Goal: Information Seeking & Learning: Learn about a topic

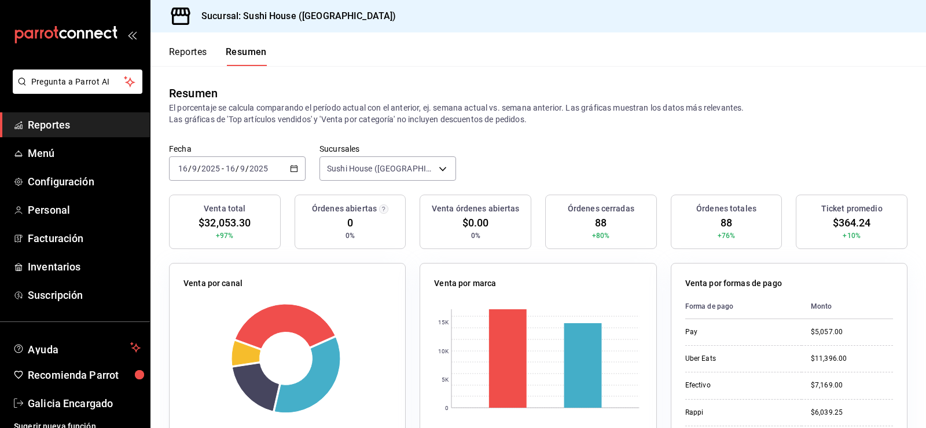
click at [189, 45] on div "Reportes Resumen" at bounding box center [208, 49] width 116 height 34
click at [190, 55] on button "Reportes" at bounding box center [188, 56] width 38 height 20
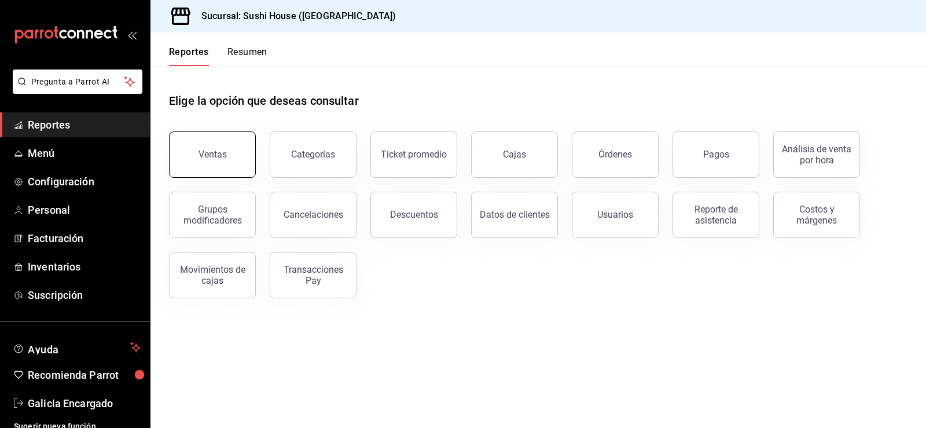
click at [239, 150] on button "Ventas" at bounding box center [212, 154] width 87 height 46
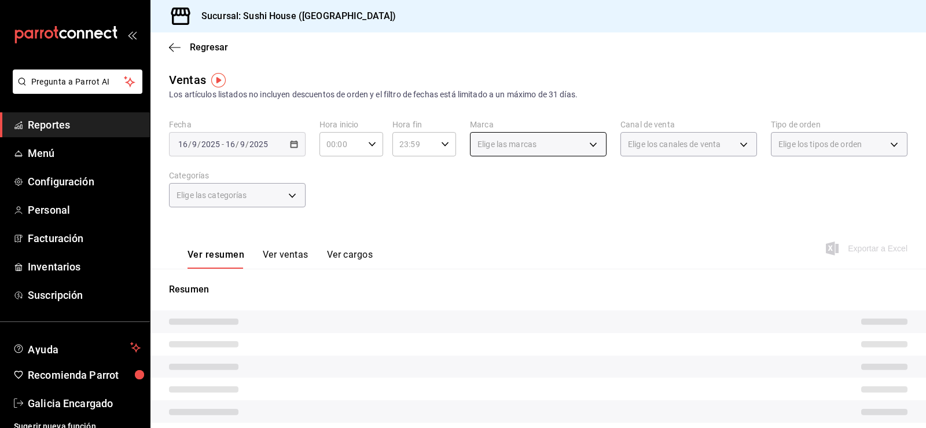
click at [563, 146] on body "Pregunta a Parrot AI Reportes Menú Configuración Personal Facturación Inventari…" at bounding box center [463, 214] width 926 height 428
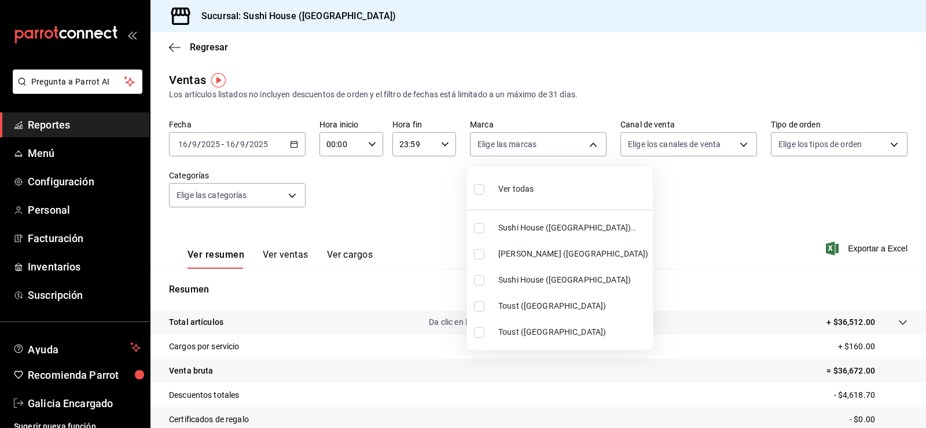
click at [541, 231] on span "Sushi House ([GEOGRAPHIC_DATA]).." at bounding box center [573, 228] width 150 height 12
type input "7dc1bbcc-c854-438a-98a7-f6be28febd34"
checkbox input "true"
click at [559, 274] on span "Sushi House ([GEOGRAPHIC_DATA])" at bounding box center [573, 280] width 150 height 12
type input "7dc1bbcc-c854-438a-98a7-f6be28febd34,fc9d632e-e170-447e-9cd5-70bd0bb3e59f"
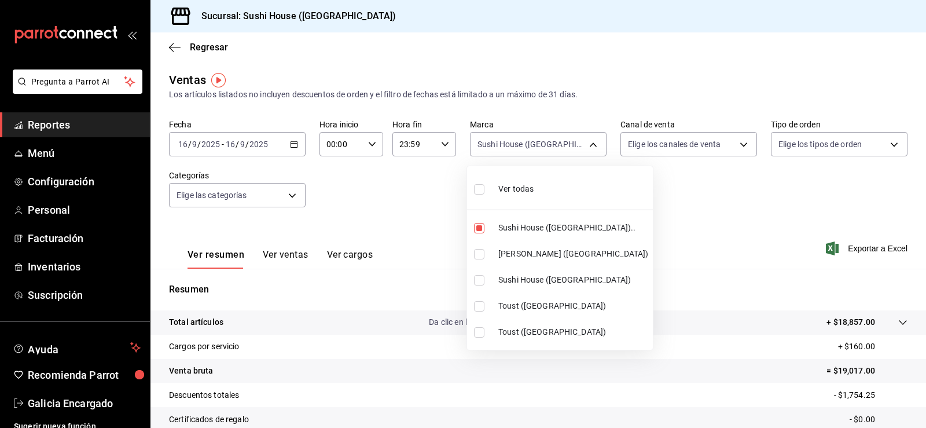
checkbox input "true"
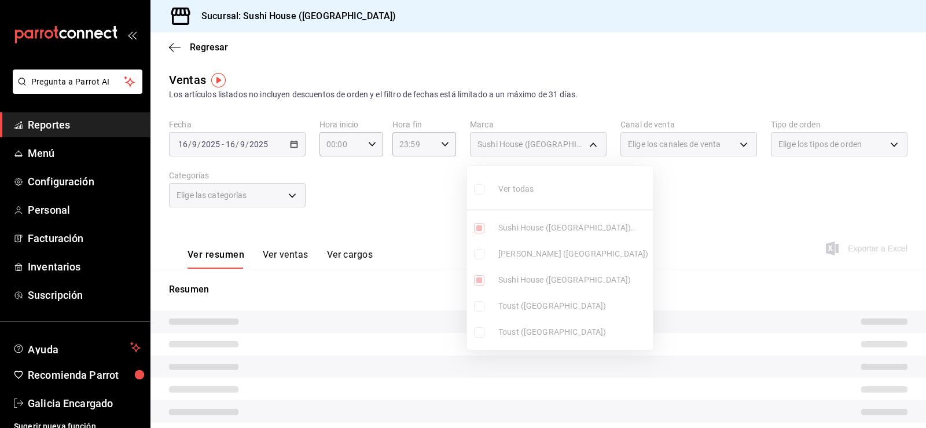
click at [693, 210] on div at bounding box center [463, 214] width 926 height 428
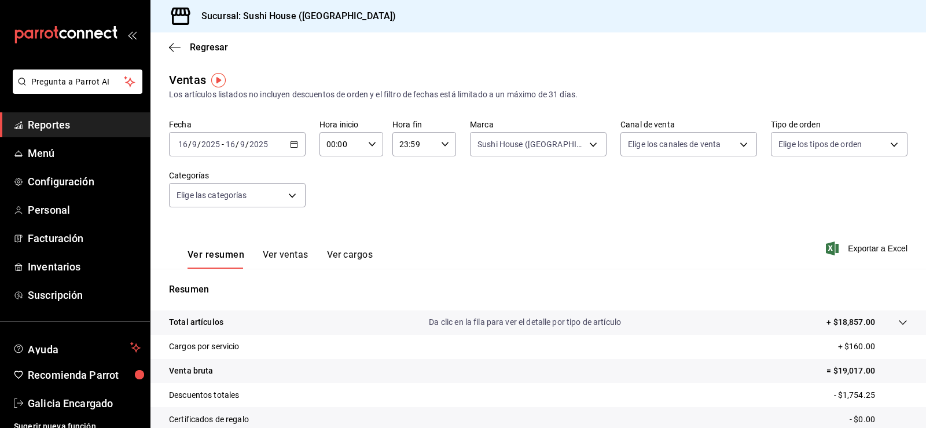
click at [663, 141] on body "Pregunta a Parrot AI Reportes Menú Configuración Personal Facturación Inventari…" at bounding box center [463, 214] width 926 height 428
click at [666, 284] on span "Rappi" at bounding box center [696, 280] width 98 height 12
type input "RAPPI"
checkbox input "true"
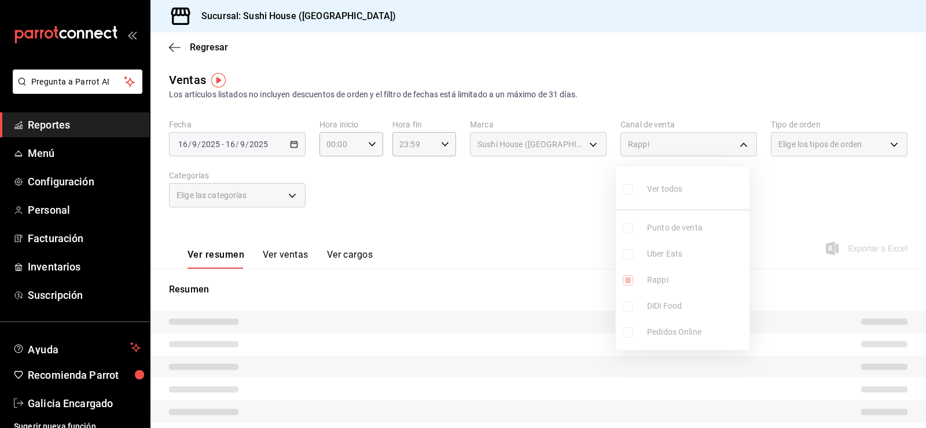
click at [843, 204] on div at bounding box center [463, 214] width 926 height 428
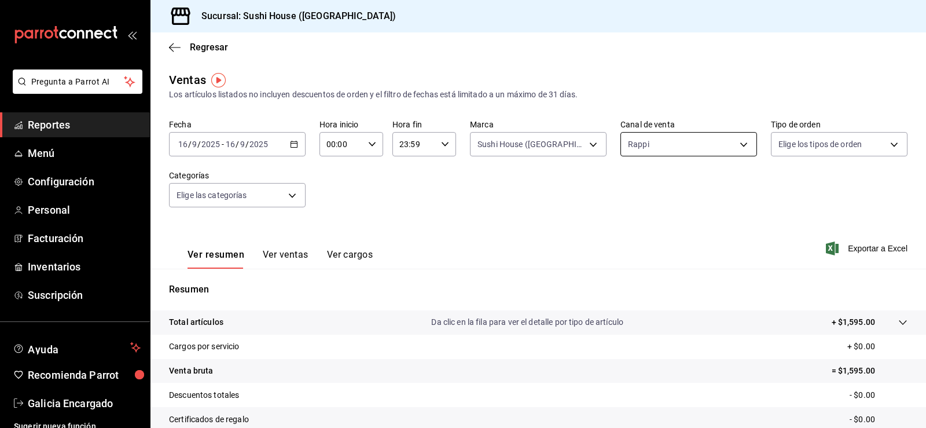
drag, startPoint x: 708, startPoint y: 126, endPoint x: 708, endPoint y: 136, distance: 9.9
click at [708, 127] on div "Canal de venta Rappi RAPPI" at bounding box center [688, 137] width 137 height 37
click at [708, 142] on body "Pregunta a Parrot AI Reportes Menú Configuración Personal Facturación Inventari…" at bounding box center [463, 214] width 926 height 428
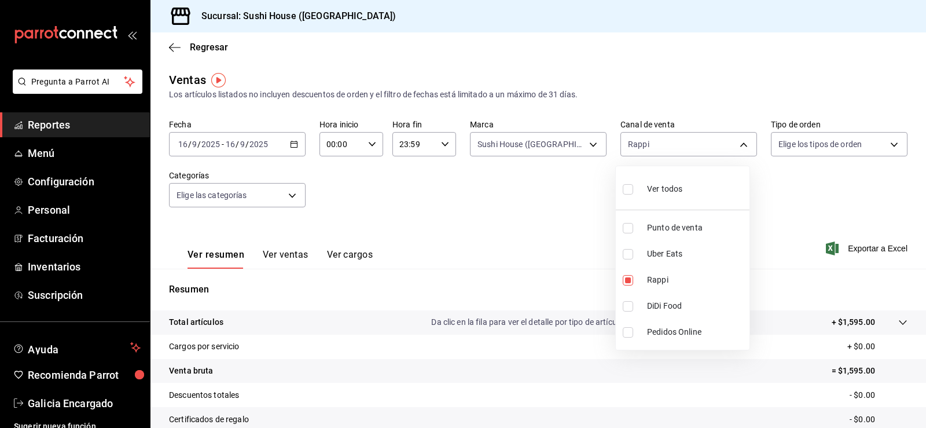
click at [688, 250] on span "Uber Eats" at bounding box center [696, 254] width 98 height 12
type input "RAPPI,UBER_EATS"
checkbox input "true"
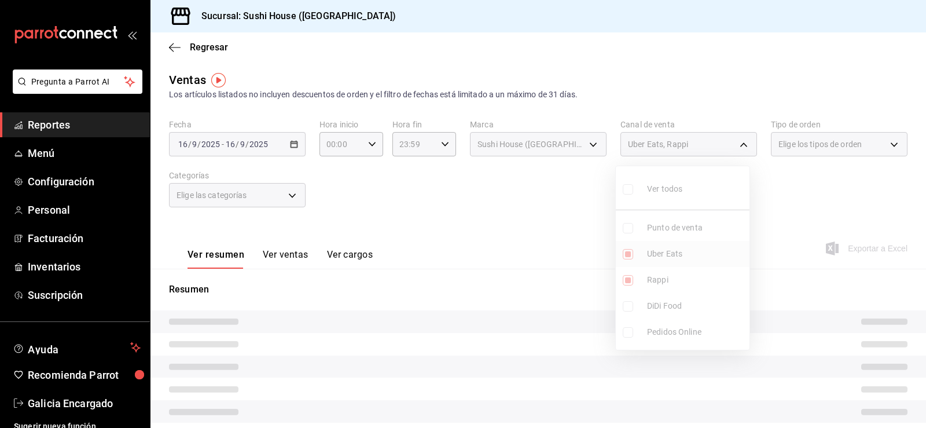
click at [688, 250] on ul "Ver todos Punto de venta Uber Eats Rappi DiDi Food Pedidos Online" at bounding box center [683, 257] width 134 height 183
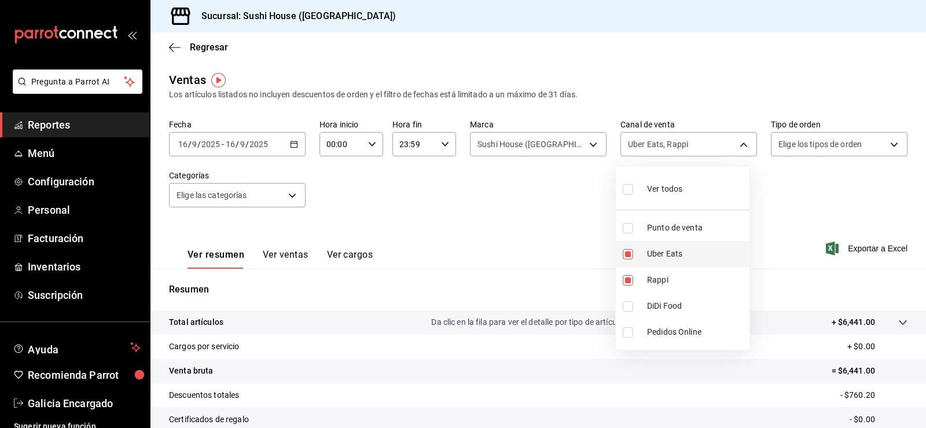
click at [692, 251] on span "Uber Eats" at bounding box center [696, 254] width 98 height 12
type input "RAPPI"
checkbox input "false"
click at [682, 279] on span "Rappi" at bounding box center [696, 280] width 98 height 12
checkbox input "false"
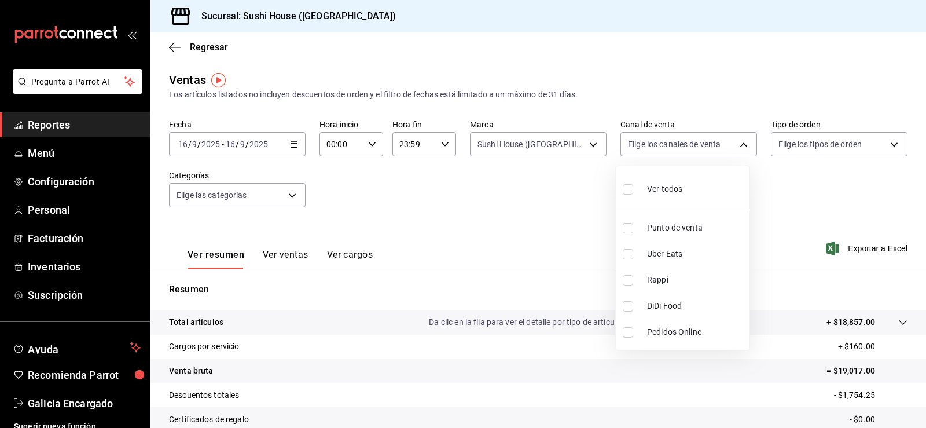
drag, startPoint x: 691, startPoint y: 302, endPoint x: 683, endPoint y: 296, distance: 9.9
click at [690, 302] on span "DiDi Food" at bounding box center [696, 306] width 98 height 12
type input "DIDI_FOOD"
checkbox input "true"
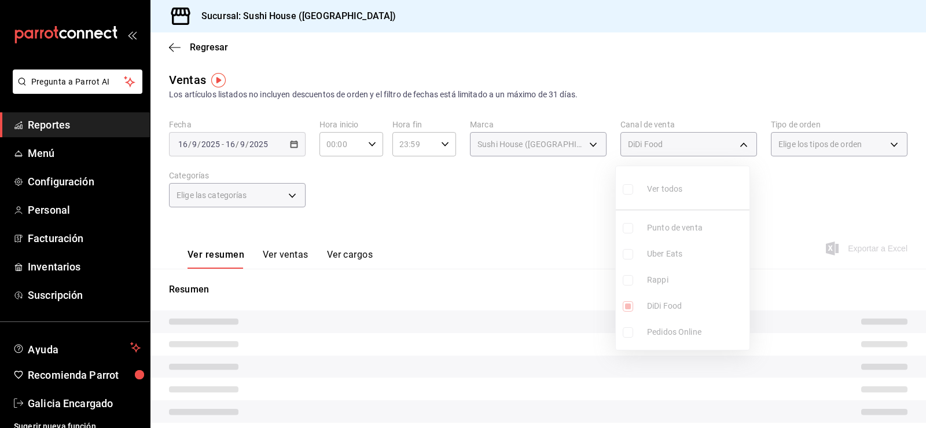
click at [826, 220] on div at bounding box center [463, 214] width 926 height 428
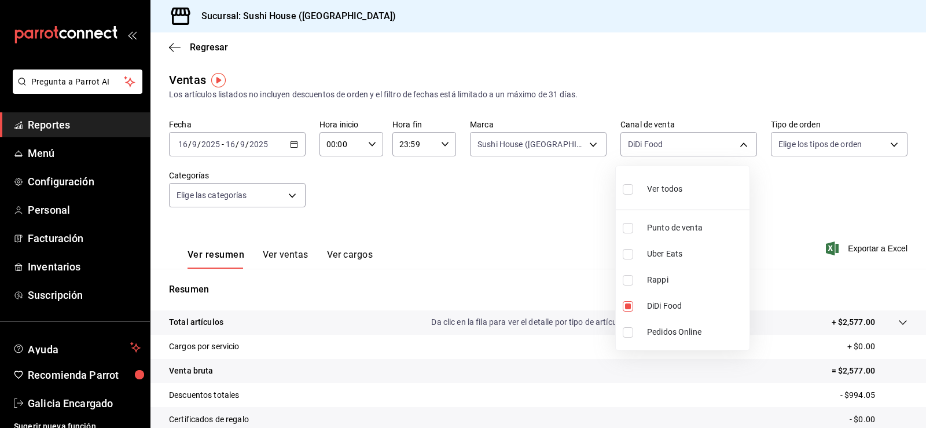
drag, startPoint x: 678, startPoint y: 153, endPoint x: 681, endPoint y: 188, distance: 34.9
click at [678, 153] on body "Pregunta a Parrot AI Reportes Menú Configuración Personal Facturación Inventari…" at bounding box center [463, 214] width 926 height 428
click at [668, 249] on span "Uber Eats" at bounding box center [696, 254] width 98 height 12
type input "DIDI_FOOD,UBER_EATS"
checkbox input "true"
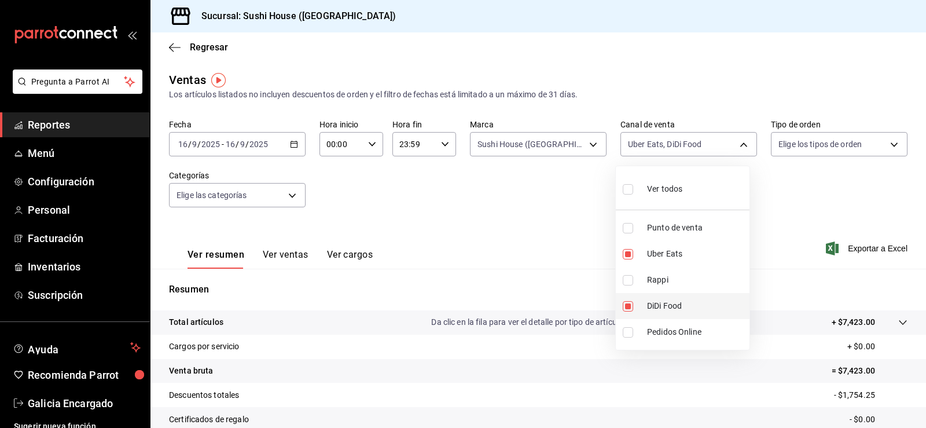
click at [685, 304] on span "DiDi Food" at bounding box center [696, 306] width 98 height 12
type input "UBER_EATS"
checkbox input "false"
click at [816, 194] on div at bounding box center [463, 214] width 926 height 428
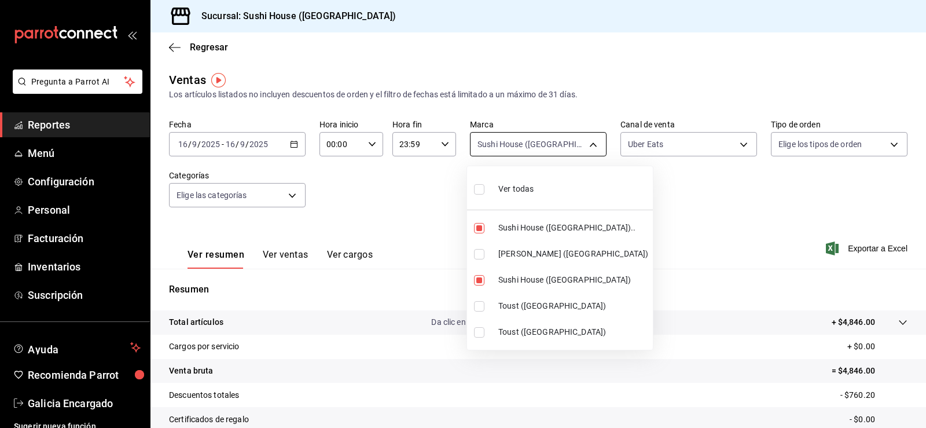
click at [589, 146] on body "Pregunta a Parrot AI Reportes Menú Configuración Personal Facturación Inventari…" at bounding box center [463, 214] width 926 height 428
click at [555, 235] on li "Sushi House ([GEOGRAPHIC_DATA]).." at bounding box center [560, 228] width 186 height 26
type input "fc9d632e-e170-447e-9cd5-70bd0bb3e59f"
checkbox input "false"
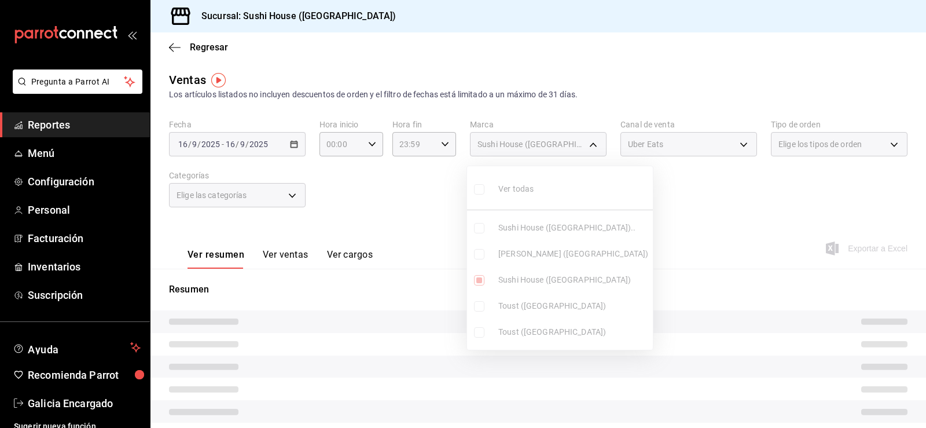
click at [571, 280] on ul "Ver todas Sushi House (Galicia).. Genki Poke (GALICIA) Sushi House (Galicia) To…" at bounding box center [560, 257] width 186 height 183
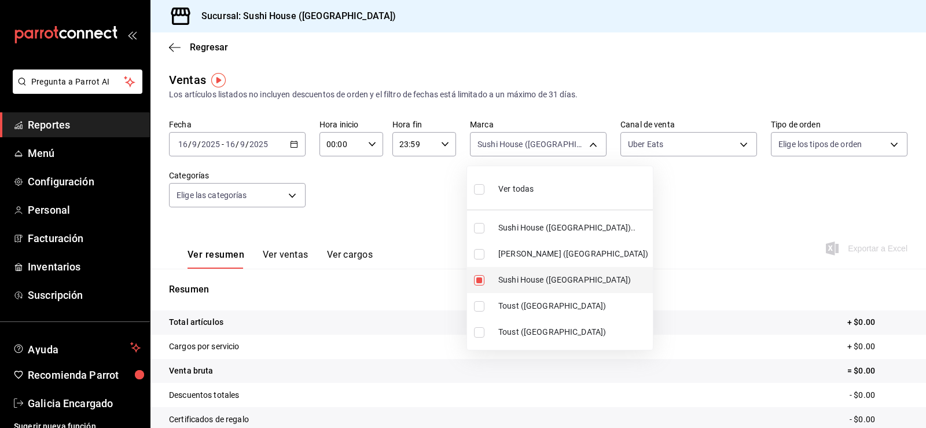
click at [569, 273] on li "Sushi House ([GEOGRAPHIC_DATA])" at bounding box center [560, 280] width 186 height 26
checkbox input "false"
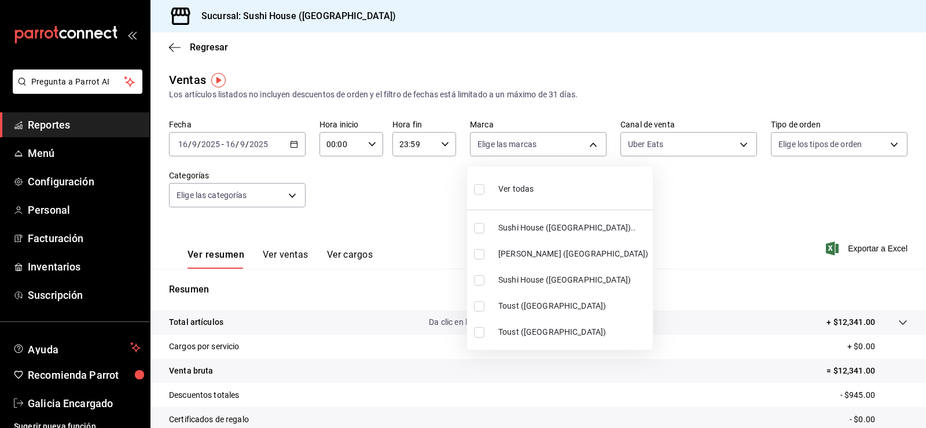
click at [567, 258] on span "[PERSON_NAME] ([GEOGRAPHIC_DATA])" at bounding box center [573, 254] width 150 height 12
type input "74f618c1-62af-4f1c-9f59-932c5bb3cccb"
checkbox input "true"
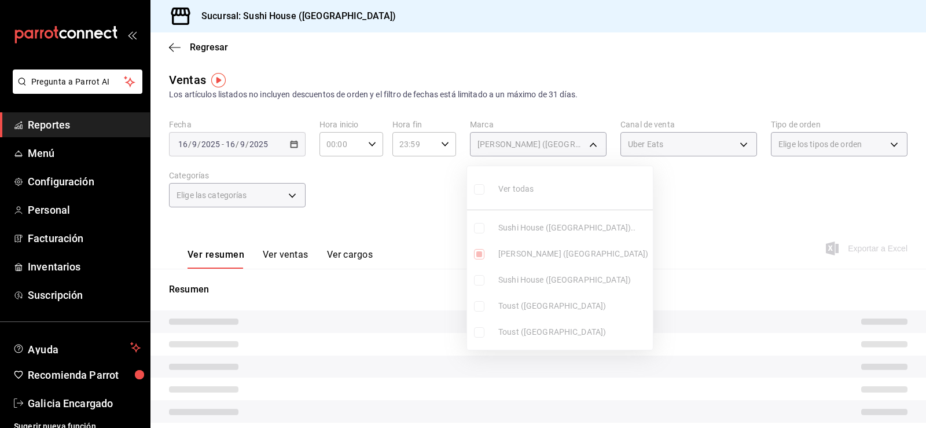
click at [705, 211] on div at bounding box center [463, 214] width 926 height 428
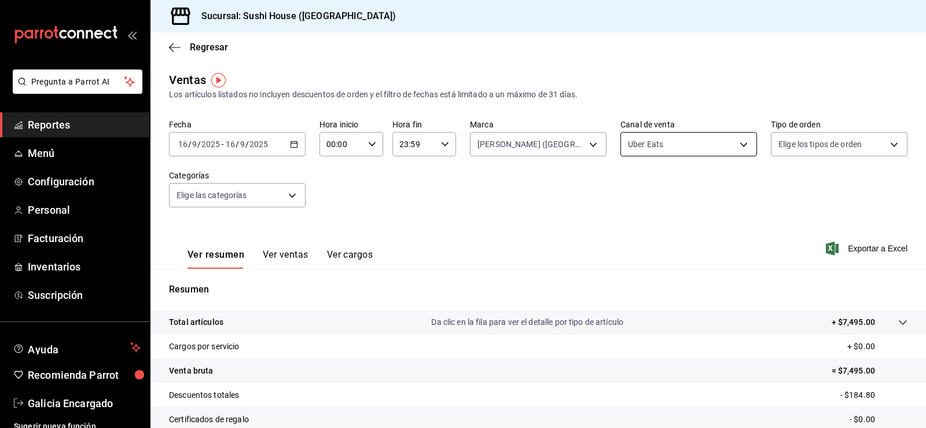
click at [656, 141] on body "Pregunta a Parrot AI Reportes Menú Configuración Personal Facturación Inventari…" at bounding box center [463, 214] width 926 height 428
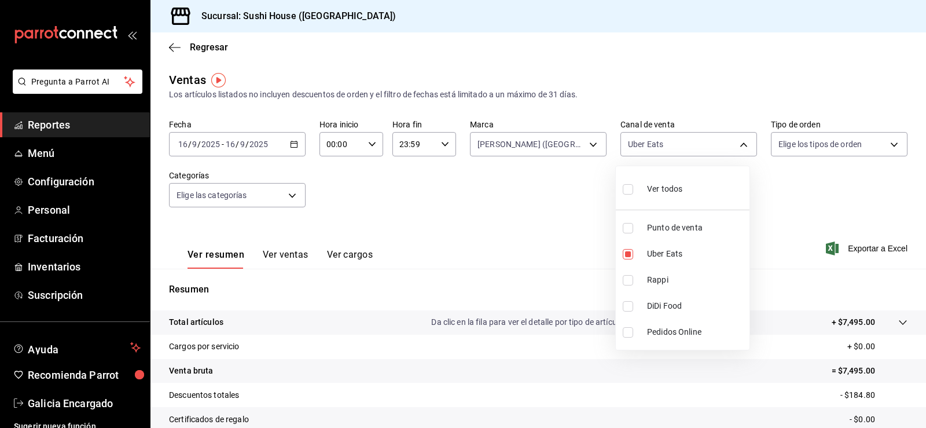
click at [674, 297] on li "DiDi Food" at bounding box center [683, 306] width 134 height 26
type input "UBER_EATS,DIDI_FOOD"
checkbox input "true"
click at [670, 259] on span "Uber Eats" at bounding box center [696, 254] width 98 height 12
type input "DIDI_FOOD"
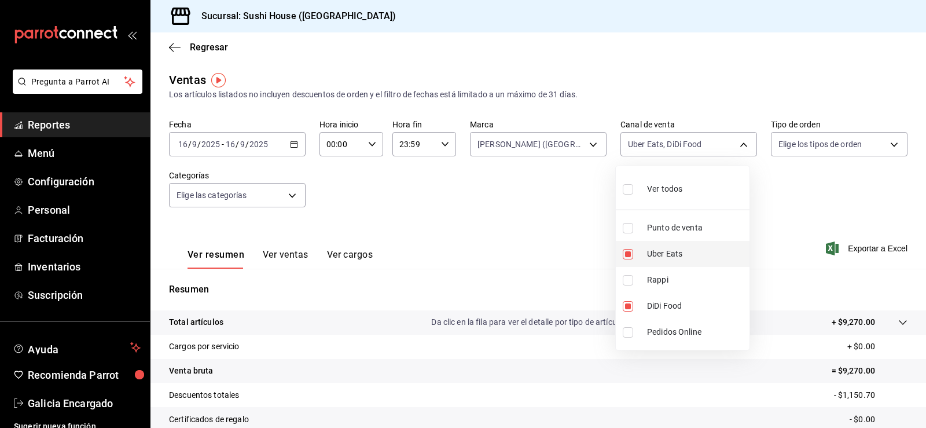
checkbox input "false"
click at [825, 194] on div at bounding box center [463, 214] width 926 height 428
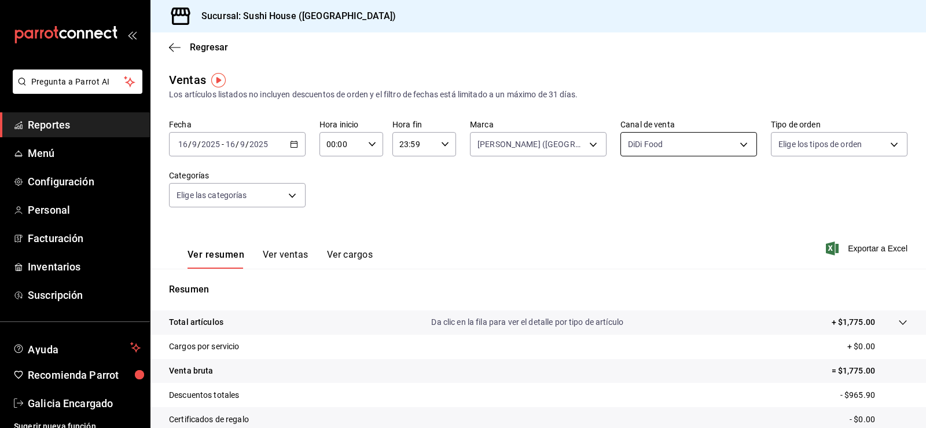
click at [640, 147] on body "Pregunta a Parrot AI Reportes Menú Configuración Personal Facturación Inventari…" at bounding box center [463, 214] width 926 height 428
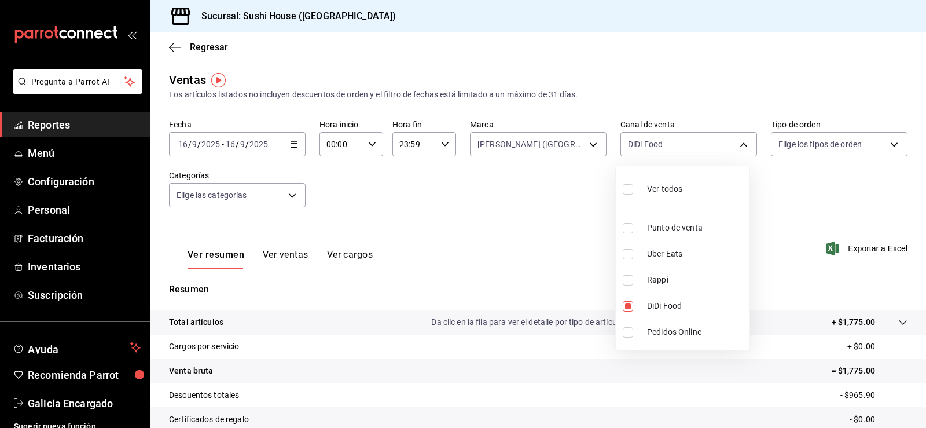
click at [665, 270] on li "Rappi" at bounding box center [683, 280] width 134 height 26
type input "DIDI_FOOD,RAPPI"
checkbox input "true"
click at [670, 307] on span "DiDi Food" at bounding box center [696, 306] width 98 height 12
type input "RAPPI"
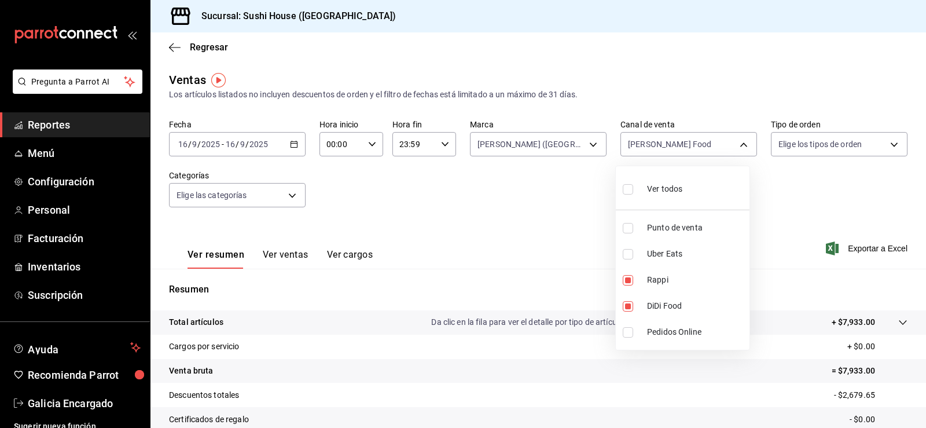
checkbox input "false"
click at [809, 227] on div at bounding box center [463, 214] width 926 height 428
click at [666, 153] on body "Pregunta a Parrot AI Reportes Menú Configuración Personal Facturación Inventari…" at bounding box center [463, 214] width 926 height 428
click at [688, 282] on span "Rappi" at bounding box center [696, 280] width 98 height 12
checkbox input "false"
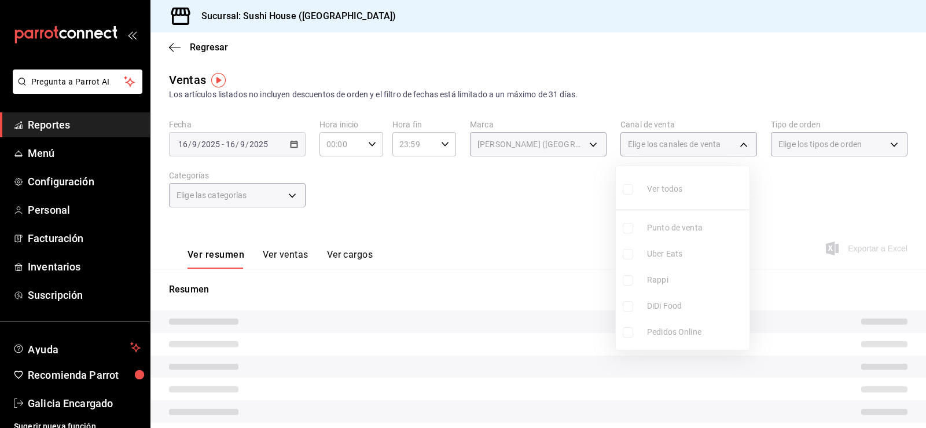
click at [556, 172] on div at bounding box center [463, 214] width 926 height 428
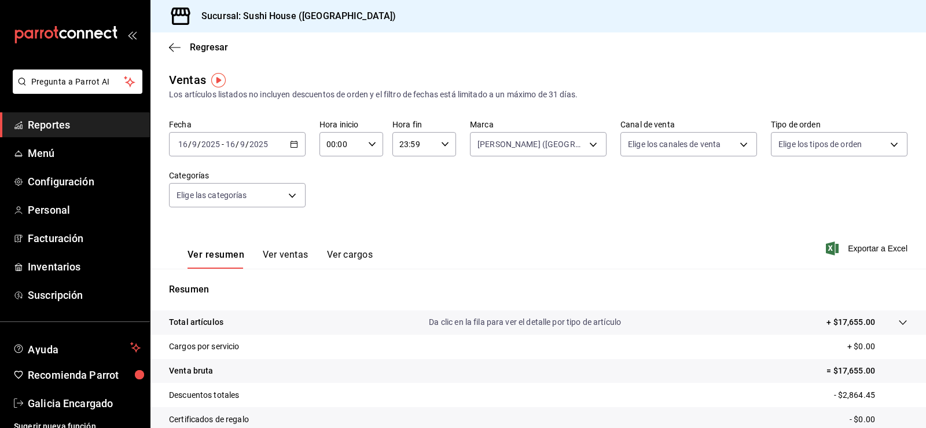
click at [563, 139] on body "Pregunta a Parrot AI Reportes Menú Configuración Personal Facturación Inventari…" at bounding box center [463, 214] width 926 height 428
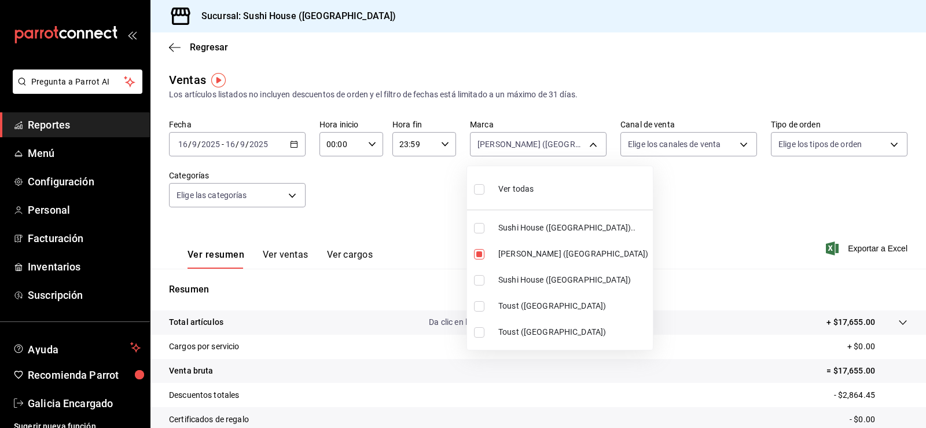
click at [570, 196] on li "Ver todas" at bounding box center [560, 188] width 186 height 34
type input "7dc1bbcc-c854-438a-98a7-f6be28febd34,74f618c1-62af-4f1c-9f59-932c5bb3cccb,fc9d6…"
checkbox input "true"
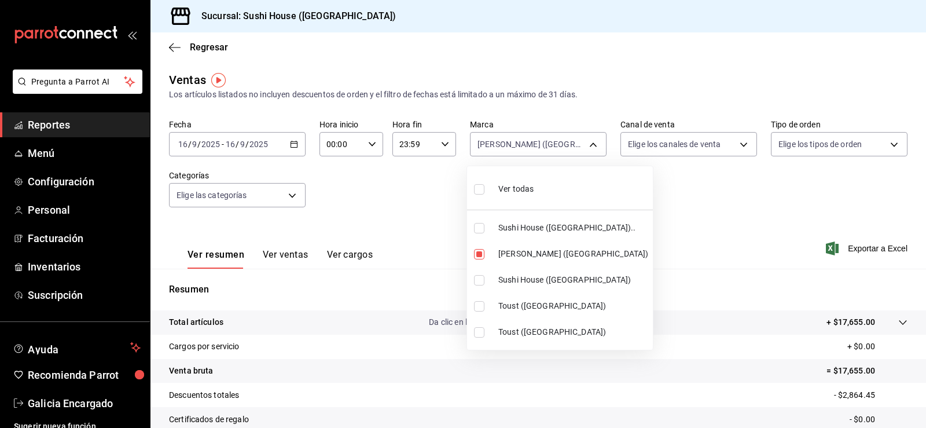
checkbox input "true"
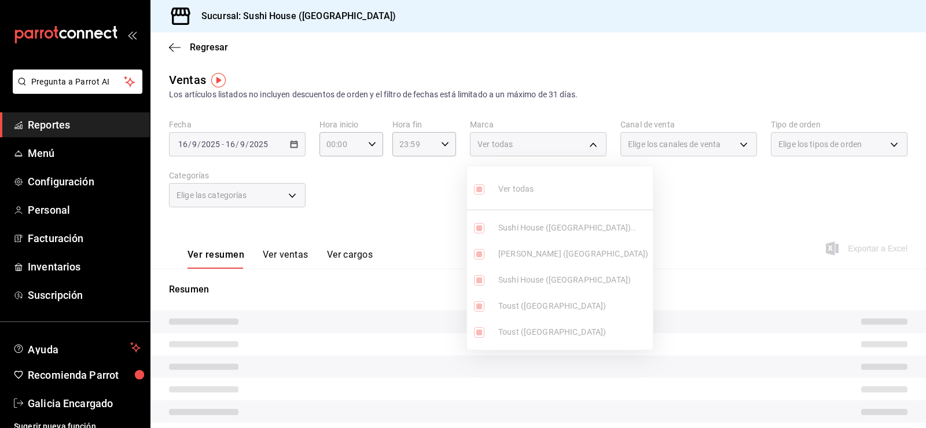
click at [718, 167] on div at bounding box center [463, 214] width 926 height 428
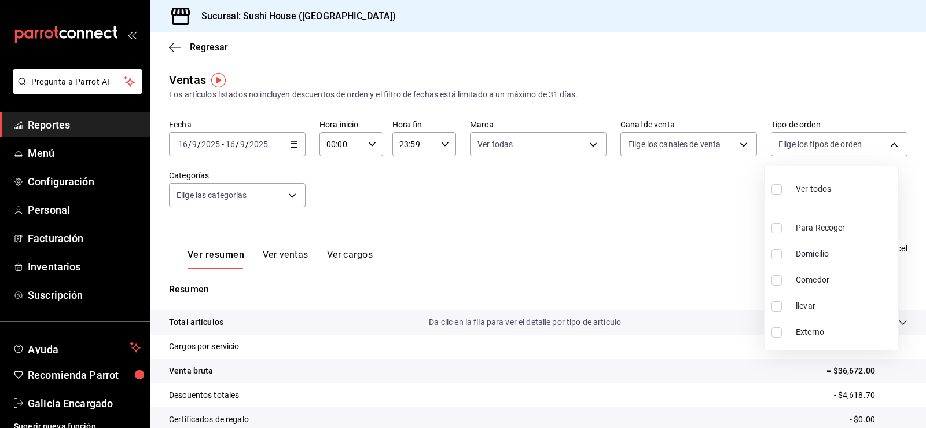
drag, startPoint x: 793, startPoint y: 151, endPoint x: 788, endPoint y: 195, distance: 44.4
click at [794, 151] on body "Pregunta a Parrot AI Reportes Menú Configuración Personal Facturación Inventari…" at bounding box center [463, 214] width 926 height 428
click at [792, 245] on li "Domicilio" at bounding box center [832, 254] width 134 height 26
type input "c813e250-a487-4472-927d-f84c1c5aa0d0"
checkbox input "true"
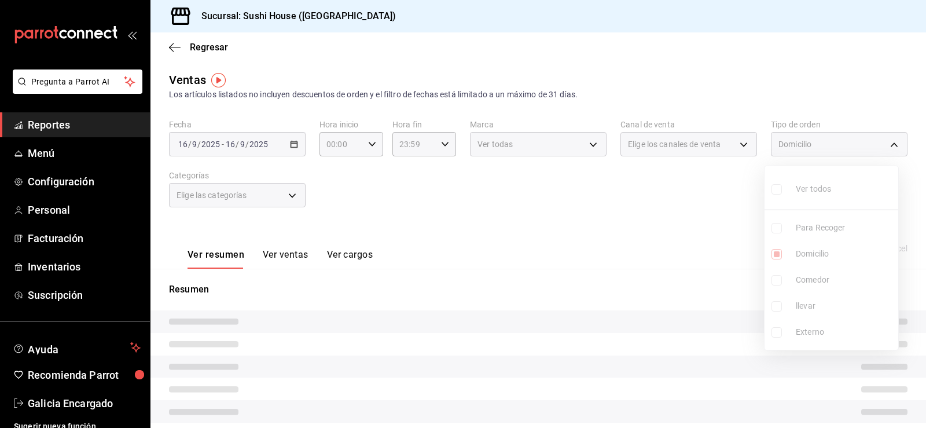
click at [659, 228] on div at bounding box center [463, 214] width 926 height 428
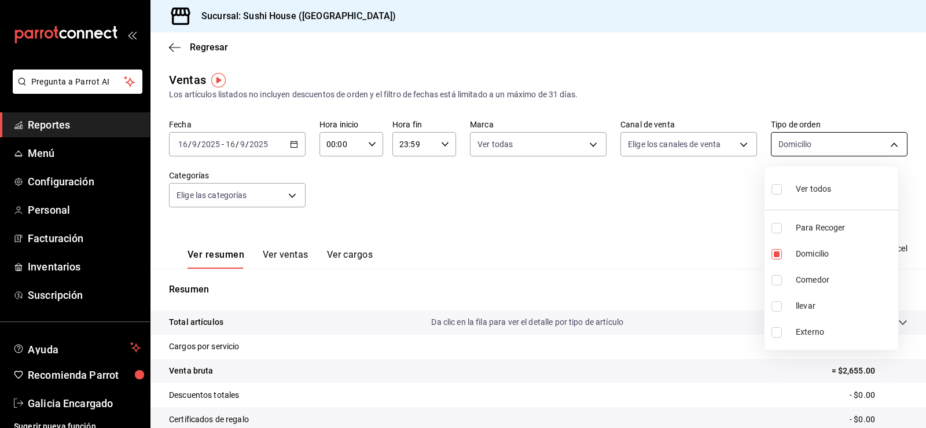
click at [800, 149] on body "Pregunta a Parrot AI Reportes Menú Configuración Personal Facturación Inventari…" at bounding box center [463, 214] width 926 height 428
click at [803, 203] on li "Ver todos" at bounding box center [832, 188] width 134 height 34
type input "9d316b26-ed3c-41d9-ac2e-659a84dac7c1,c813e250-a487-4472-927d-f84c1c5aa0d0,53da9…"
checkbox input "true"
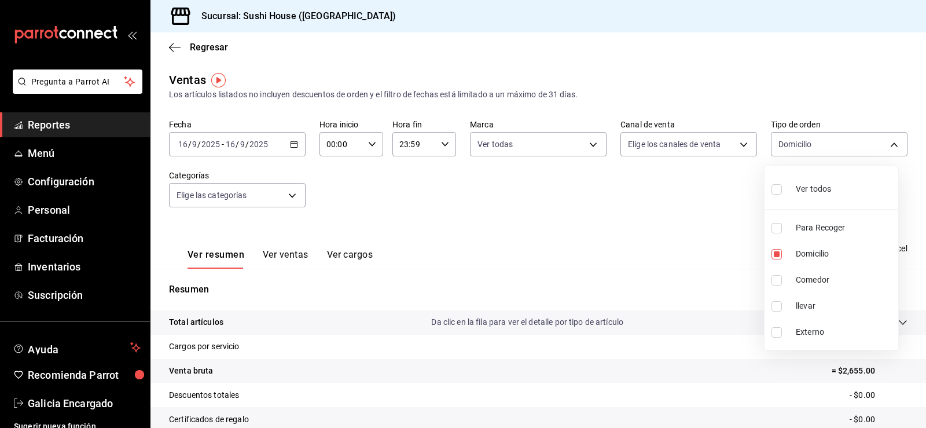
checkbox input "true"
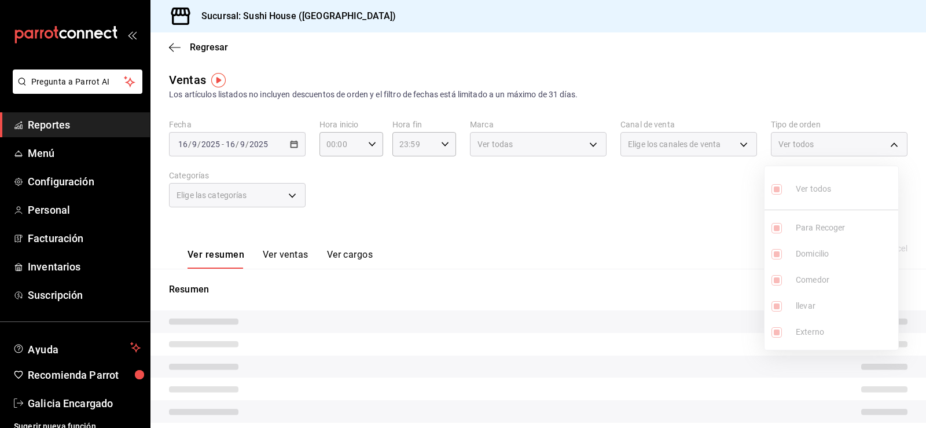
click at [653, 213] on div at bounding box center [463, 214] width 926 height 428
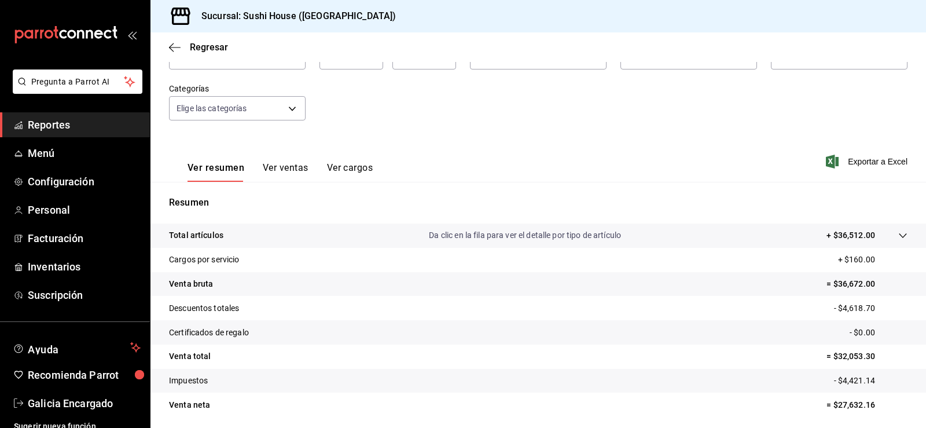
scroll to position [127, 0]
